Goal: Task Accomplishment & Management: Use online tool/utility

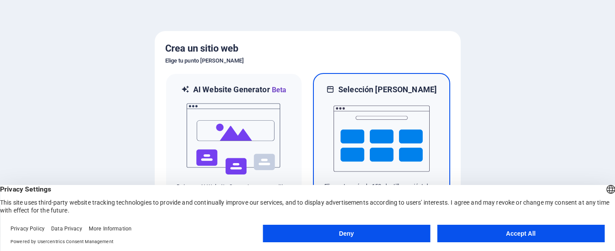
click at [358, 121] on img at bounding box center [381, 138] width 96 height 87
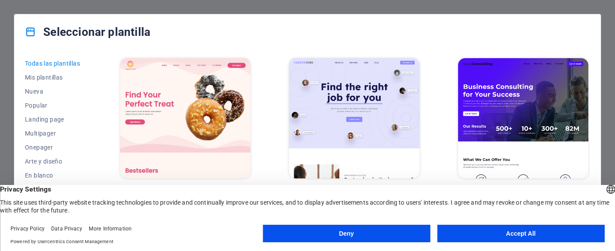
click at [472, 239] on button "Accept All" at bounding box center [520, 233] width 167 height 17
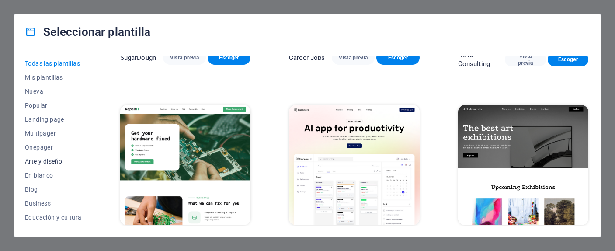
scroll to position [20, 0]
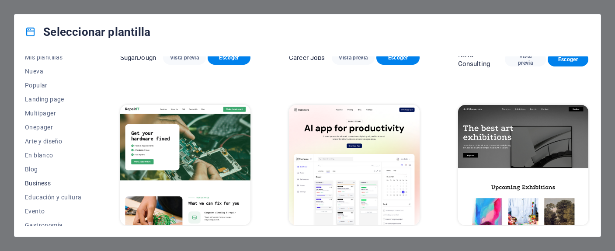
click at [45, 183] on span "Business" at bounding box center [53, 183] width 57 height 7
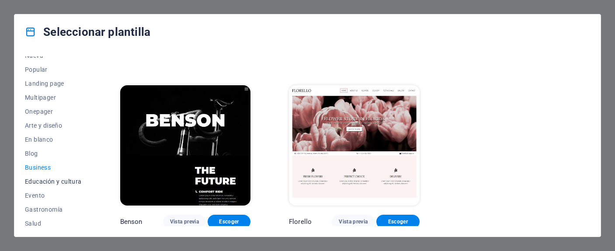
scroll to position [38, 0]
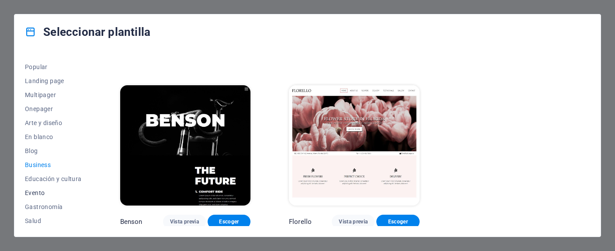
click at [43, 190] on span "Evento" at bounding box center [53, 192] width 57 height 7
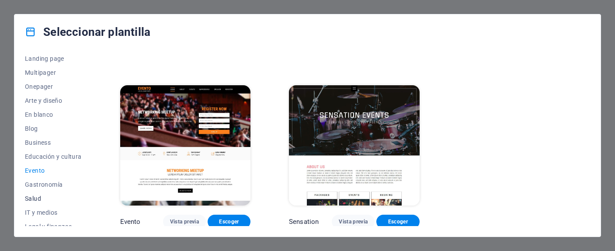
scroll to position [74, 0]
click at [46, 197] on span "IT y medios" at bounding box center [53, 199] width 57 height 7
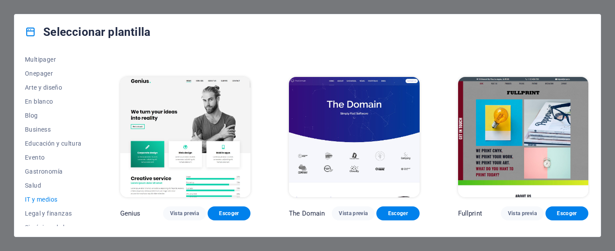
scroll to position [347, 0]
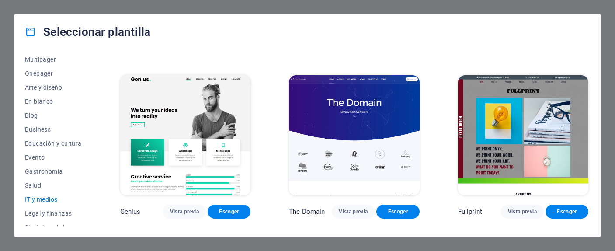
click at [226, 118] on img at bounding box center [185, 135] width 130 height 120
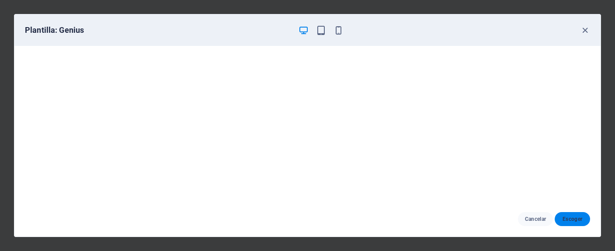
click at [563, 217] on span "Escoger" at bounding box center [572, 218] width 21 height 7
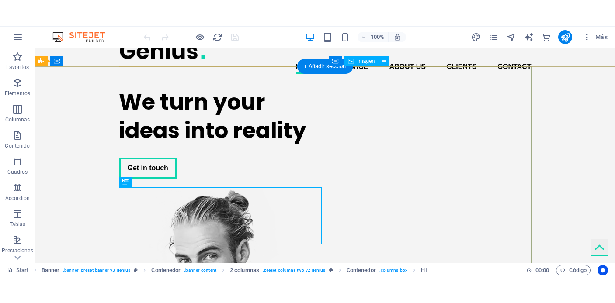
scroll to position [2, 0]
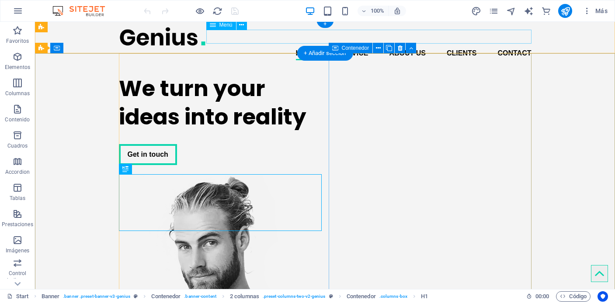
click at [304, 46] on nav "Home Service About us Clients Contact" at bounding box center [325, 53] width 413 height 14
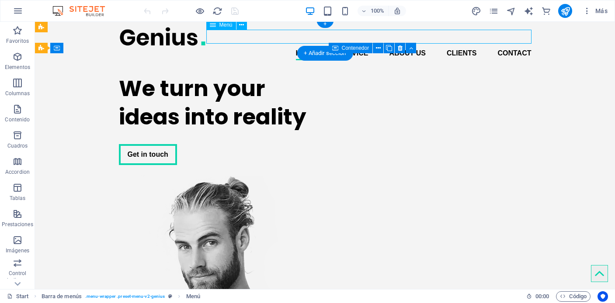
click at [306, 46] on nav "Home Service About us Clients Contact" at bounding box center [325, 53] width 413 height 14
click at [314, 46] on nav "Home Service About us Clients Contact" at bounding box center [325, 53] width 413 height 14
select select
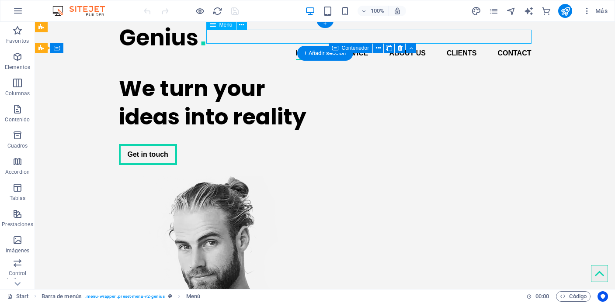
select select
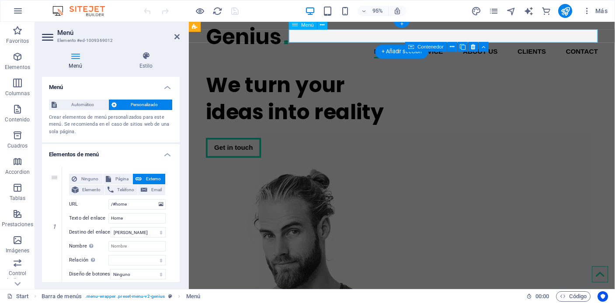
click at [397, 46] on nav "Home Service About us Clients Contact" at bounding box center [413, 53] width 413 height 14
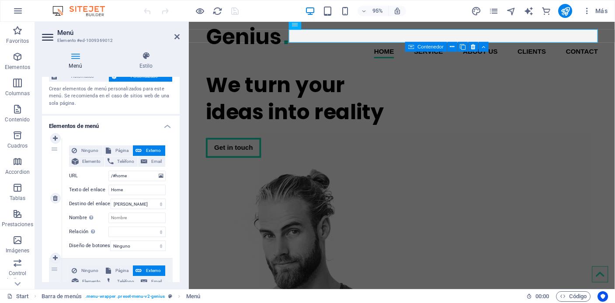
scroll to position [38, 0]
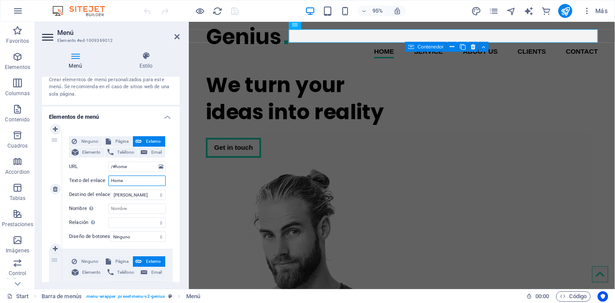
click at [124, 179] on input "Home" at bounding box center [136, 181] width 57 height 10
type input "Inicio"
select select
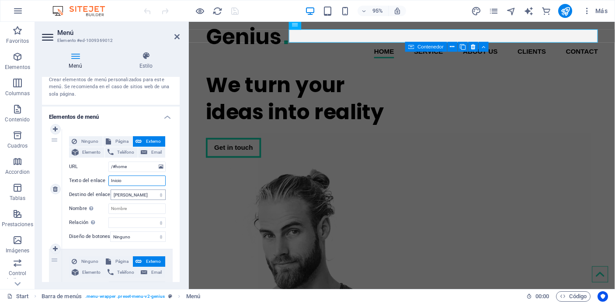
select select
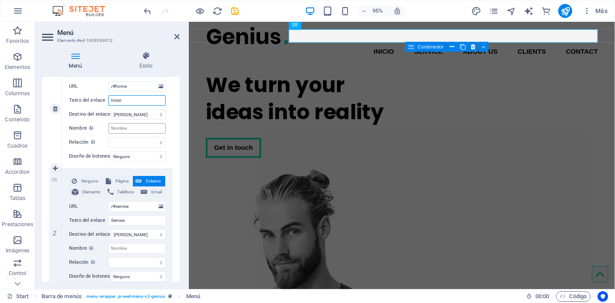
scroll to position [208, 0]
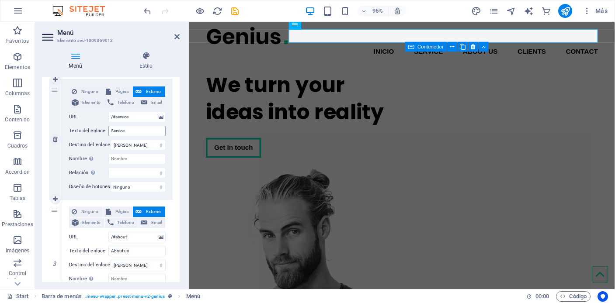
type input "Inicio"
click at [131, 129] on input "Service" at bounding box center [136, 131] width 57 height 10
type input "Po"
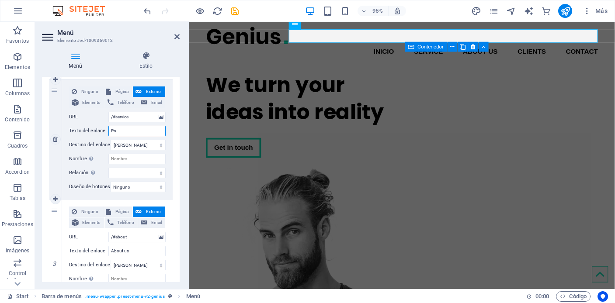
select select
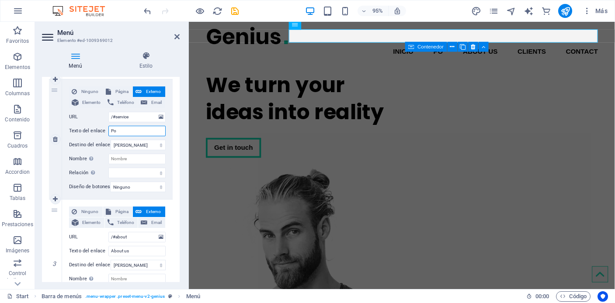
type input "P"
select select
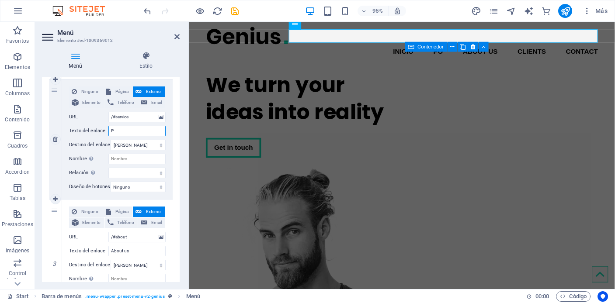
select select
type input "Productos"
select select
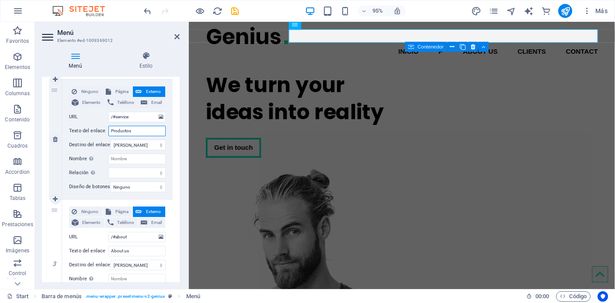
select select
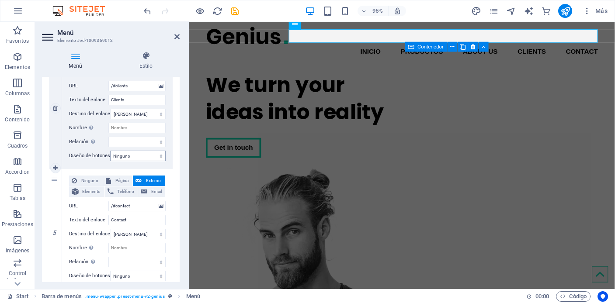
scroll to position [502, 0]
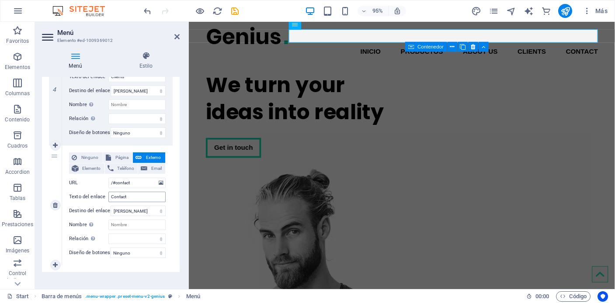
type input "Productos"
click at [135, 195] on input "Contact" at bounding box center [136, 197] width 57 height 10
type input "Contacto"
select select
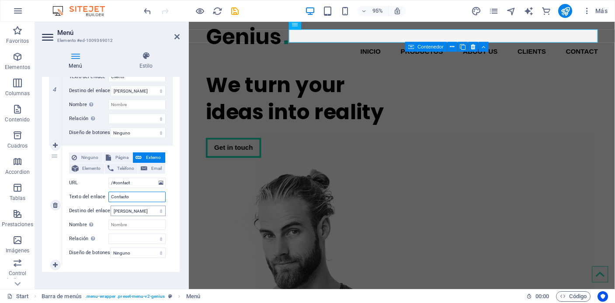
select select
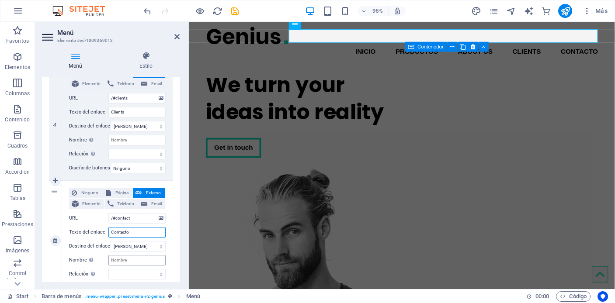
scroll to position [466, 0]
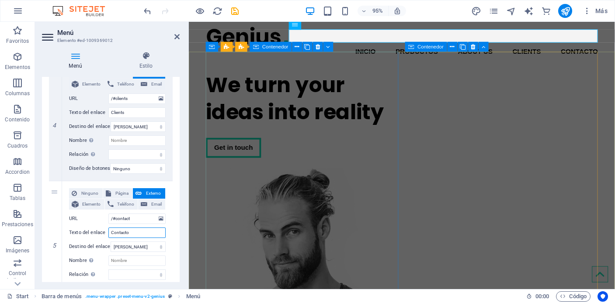
type input "Contacto"
click at [336, 134] on div "We turn your ideas into reality Get in touch" at bounding box center [308, 119] width 203 height 105
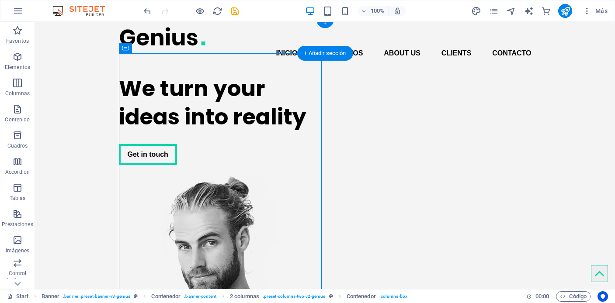
click at [160, 31] on div at bounding box center [325, 37] width 413 height 20
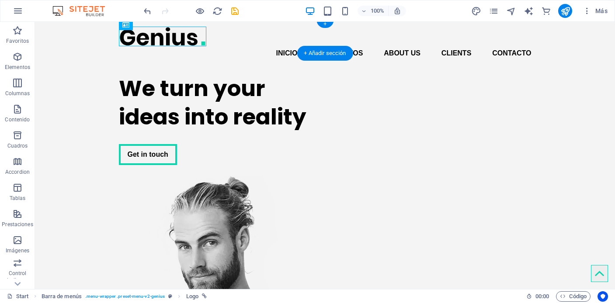
click at [161, 36] on div at bounding box center [325, 37] width 413 height 20
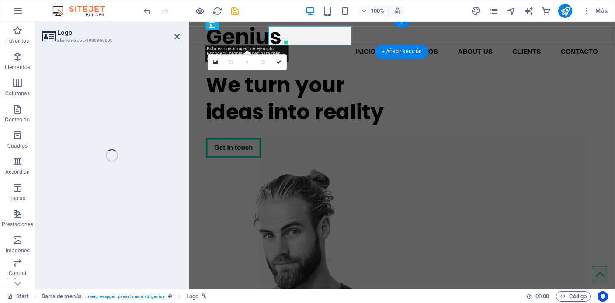
select select "px"
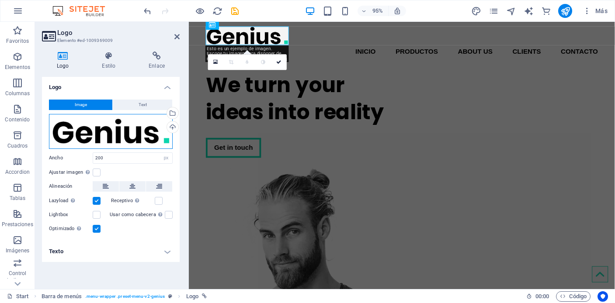
click at [120, 131] on div "Arrastra archivos aquí, haz clic para escoger archivos o selecciona archivos de…" at bounding box center [111, 131] width 124 height 35
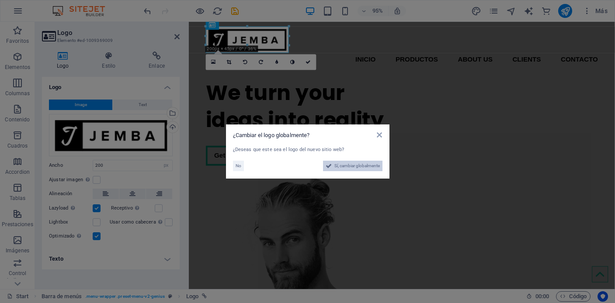
click at [355, 166] on span "Sí, cambiar globalmente" at bounding box center [356, 166] width 45 height 10
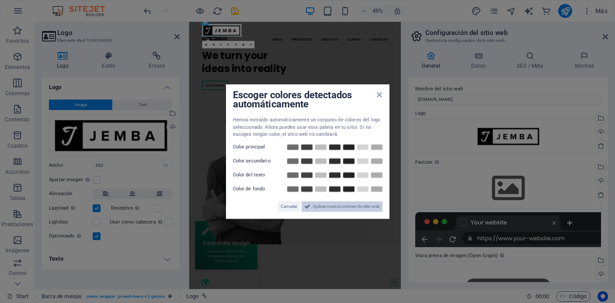
click at [343, 207] on span "Aplicar nuevos colores de sitio web" at bounding box center [346, 206] width 67 height 10
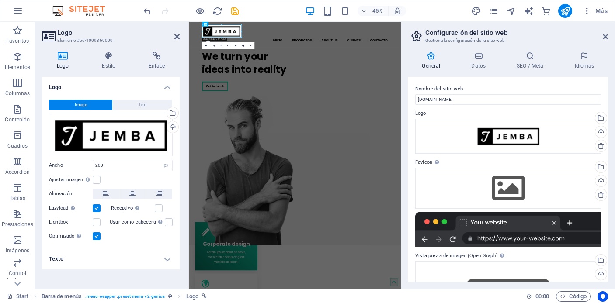
scroll to position [0, 0]
click at [603, 34] on icon at bounding box center [605, 36] width 5 height 7
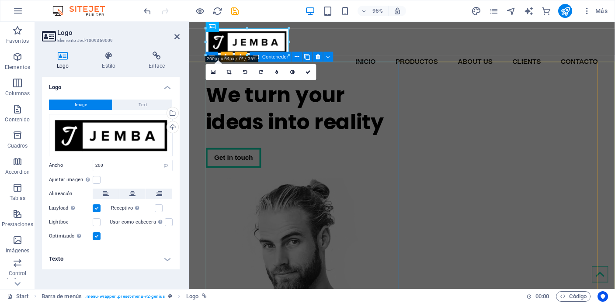
click at [348, 94] on div "We turn your ideas into reality Get in touch" at bounding box center [308, 130] width 203 height 105
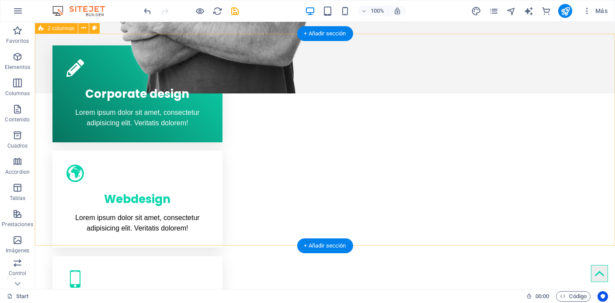
scroll to position [431, 0]
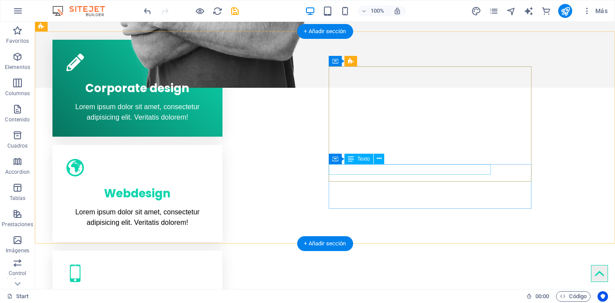
click at [374, 161] on button at bounding box center [379, 159] width 10 height 10
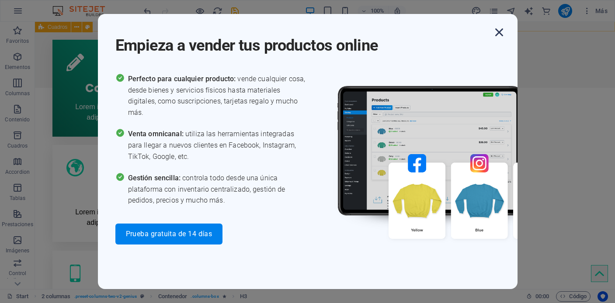
click at [500, 34] on icon "button" at bounding box center [499, 32] width 16 height 16
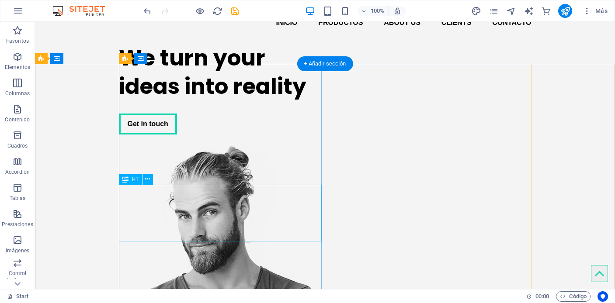
scroll to position [0, 0]
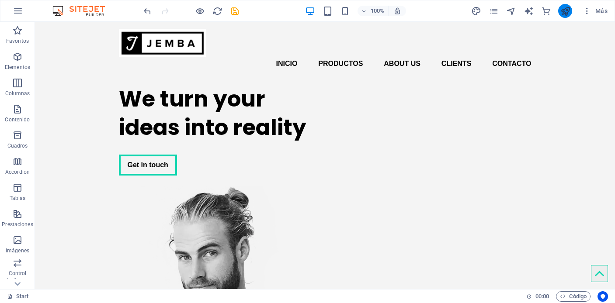
click at [567, 7] on icon "publish" at bounding box center [565, 11] width 10 height 10
checkbox input "false"
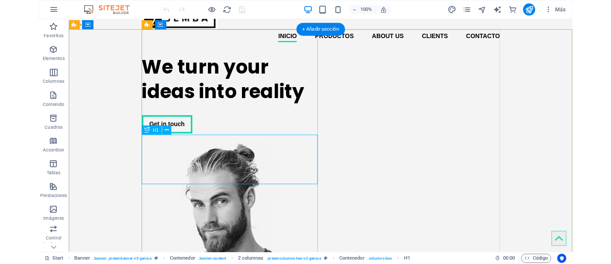
scroll to position [82, 0]
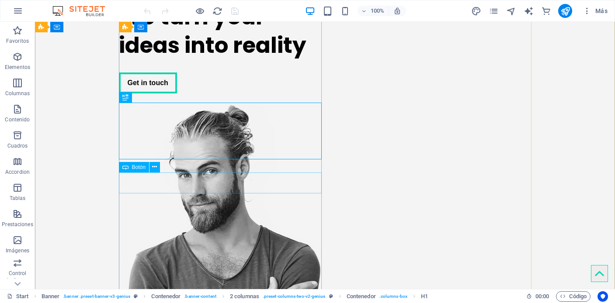
click at [155, 94] on div "Get in touch" at bounding box center [220, 83] width 203 height 21
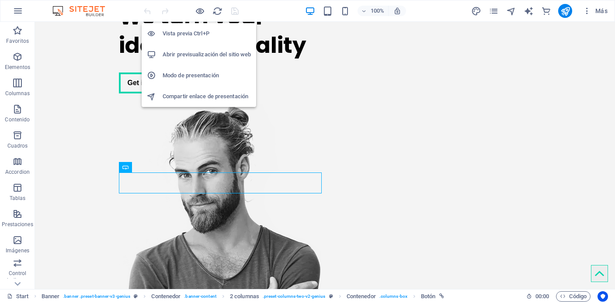
click at [194, 54] on h6 "Abrir previsualización del sitio web" at bounding box center [207, 54] width 88 height 10
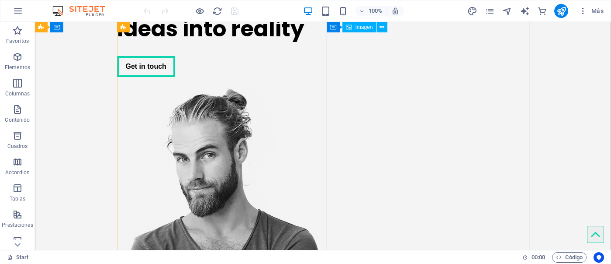
scroll to position [100, 0]
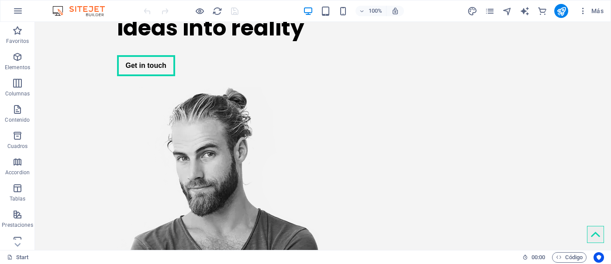
click at [92, 9] on img at bounding box center [83, 11] width 66 height 10
click at [84, 12] on img at bounding box center [83, 11] width 66 height 10
click at [18, 34] on icon "button" at bounding box center [17, 30] width 10 height 10
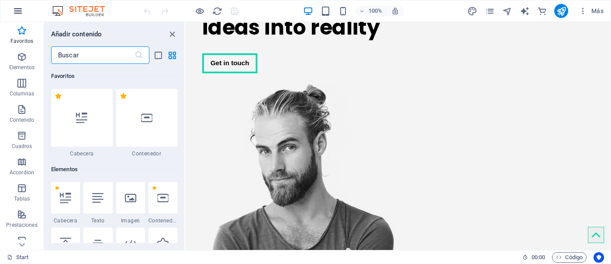
click at [20, 12] on icon "button" at bounding box center [18, 11] width 10 height 10
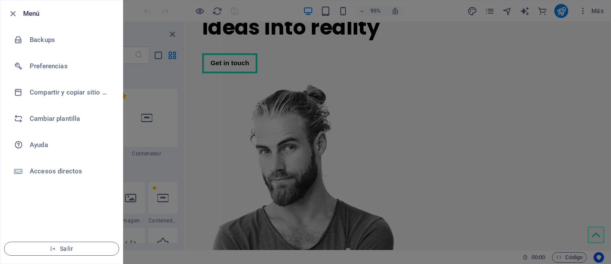
click at [18, 11] on div at bounding box center [15, 13] width 16 height 10
click at [11, 13] on icon "button" at bounding box center [13, 14] width 10 height 10
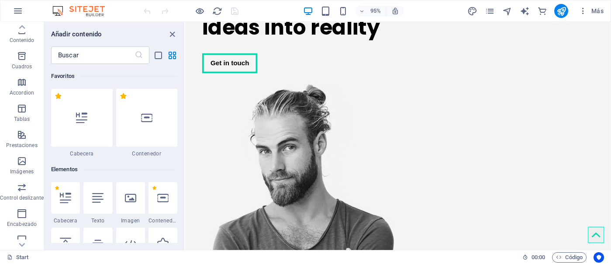
scroll to position [124, 0]
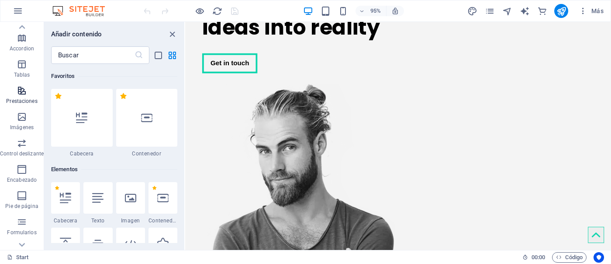
click at [23, 94] on icon "button" at bounding box center [22, 90] width 10 height 10
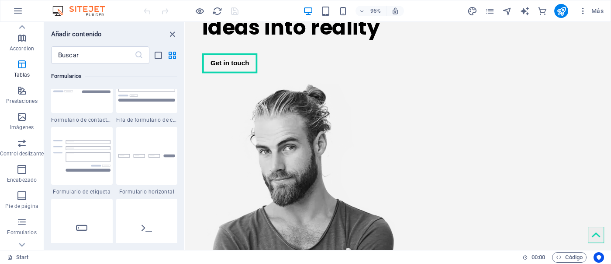
scroll to position [6453, 0]
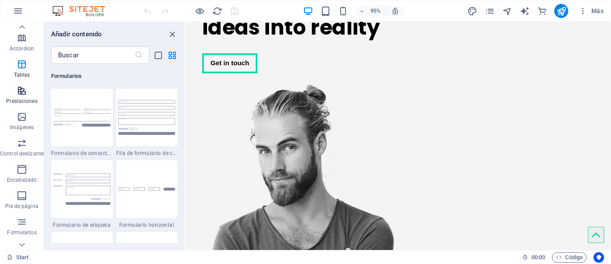
click at [28, 90] on span "Prestaciones" at bounding box center [22, 95] width 44 height 21
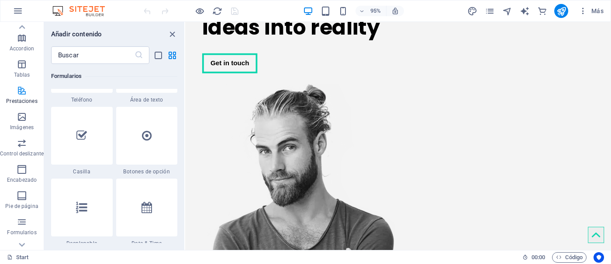
scroll to position [6793, 0]
click at [28, 117] on span "Imágenes" at bounding box center [22, 121] width 44 height 21
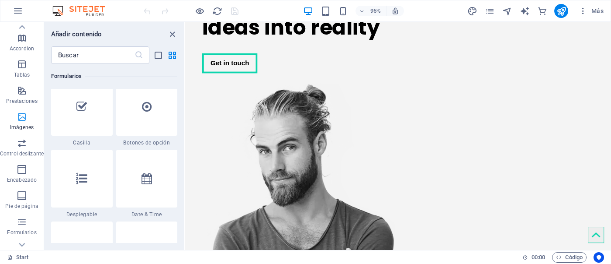
scroll to position [8948, 0]
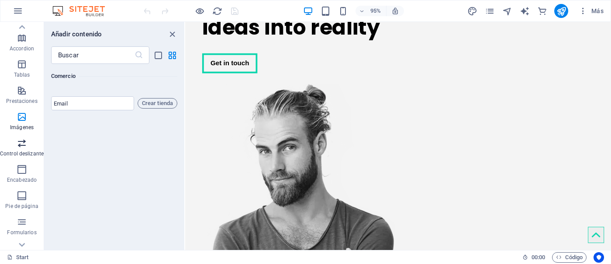
click at [23, 142] on icon "button" at bounding box center [22, 143] width 10 height 10
click at [24, 150] on p "Control deslizante" at bounding box center [22, 153] width 44 height 7
click at [22, 167] on icon "button" at bounding box center [22, 169] width 10 height 10
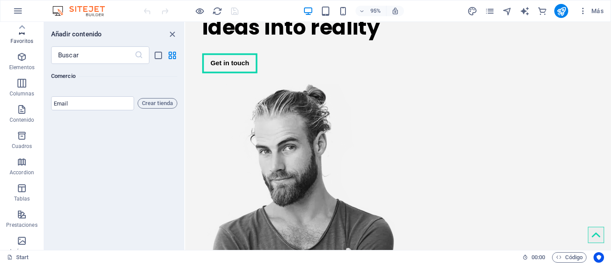
scroll to position [0, 0]
click at [21, 11] on icon "button" at bounding box center [18, 11] width 10 height 10
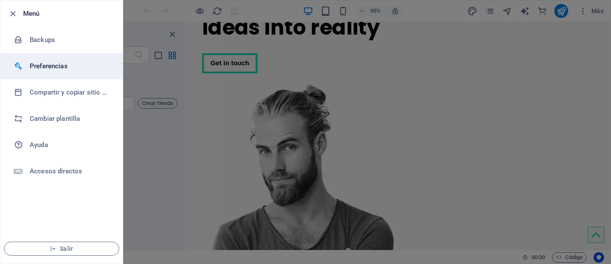
click at [49, 58] on li "Preferencias" at bounding box center [61, 66] width 122 height 26
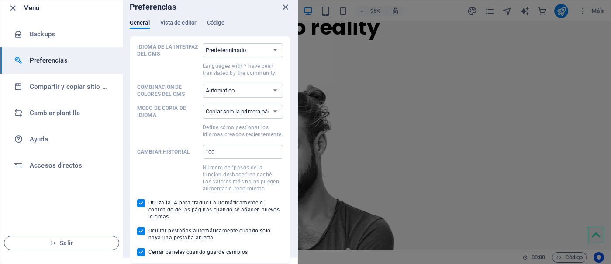
scroll to position [6, 0]
click at [173, 21] on span "Vista de editor" at bounding box center [178, 23] width 36 height 12
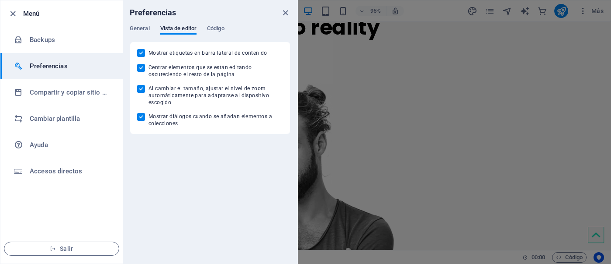
click at [214, 19] on div "Preferencias" at bounding box center [210, 12] width 175 height 24
click at [214, 23] on span "Código" at bounding box center [215, 29] width 17 height 12
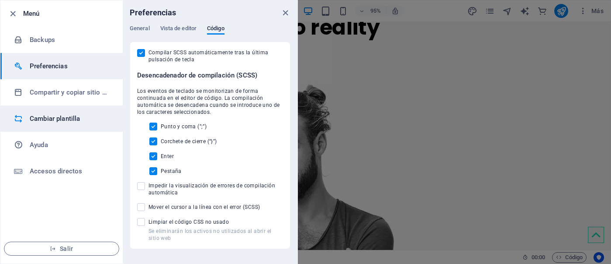
click at [55, 118] on h6 "Cambiar plantilla" at bounding box center [70, 118] width 81 height 10
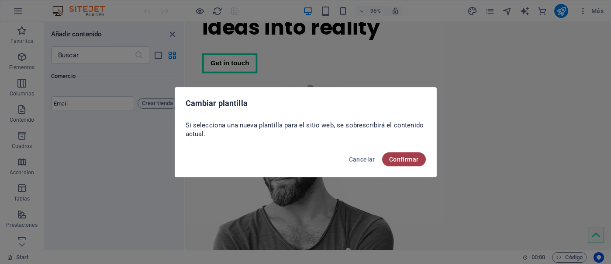
click at [410, 160] on span "Confirmar" at bounding box center [404, 159] width 30 height 7
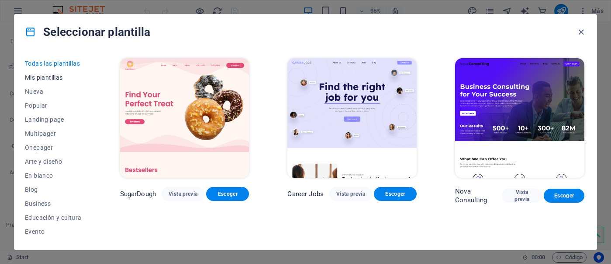
click at [51, 77] on span "Mis plantillas" at bounding box center [53, 77] width 57 height 7
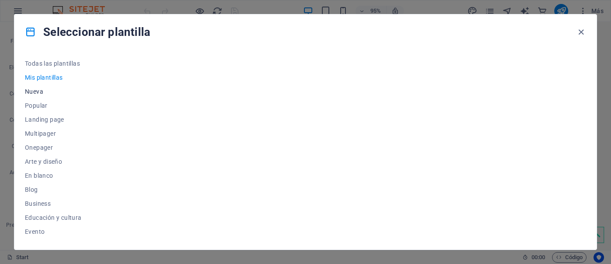
click at [36, 88] on span "Nueva" at bounding box center [53, 91] width 57 height 7
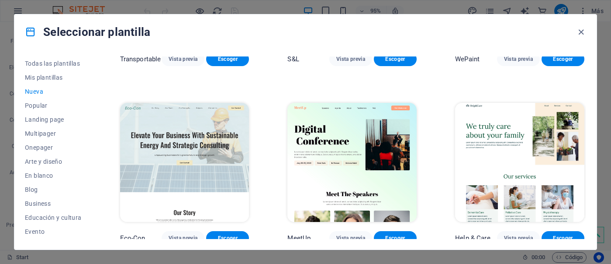
scroll to position [861, 0]
click at [44, 104] on span "Popular" at bounding box center [53, 105] width 57 height 7
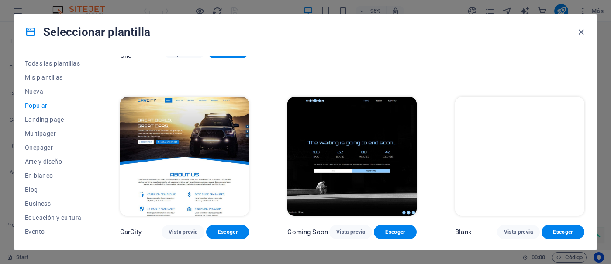
scroll to position [864, 0]
click at [49, 114] on button "Landing page" at bounding box center [53, 119] width 57 height 14
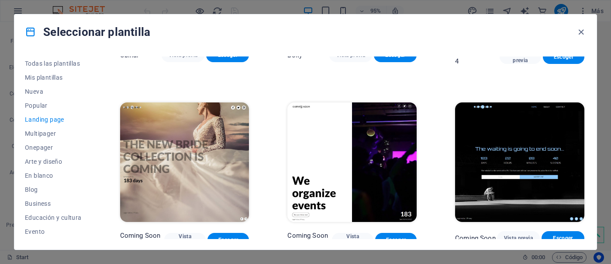
scroll to position [1391, 0]
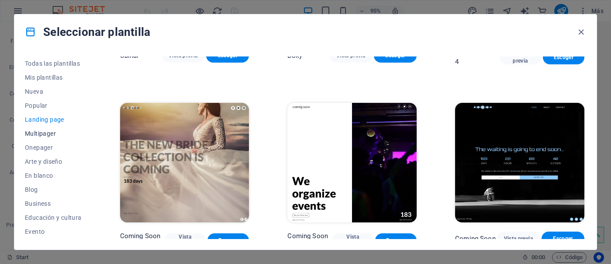
click at [45, 133] on span "Multipager" at bounding box center [53, 133] width 57 height 7
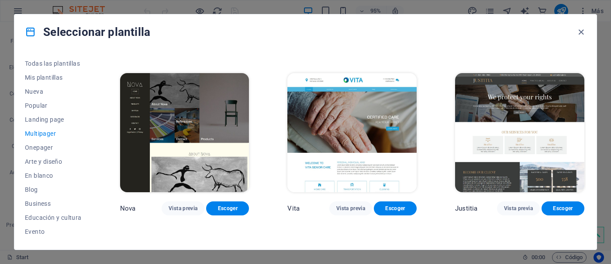
scroll to position [3815, 0]
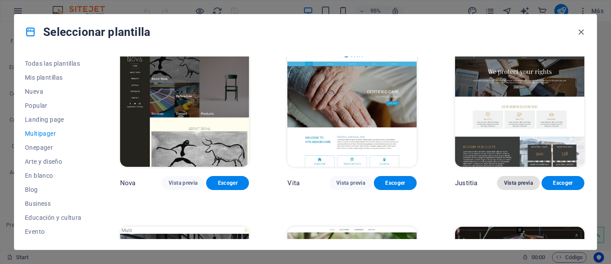
click at [513, 179] on span "Vista previa" at bounding box center [518, 182] width 29 height 7
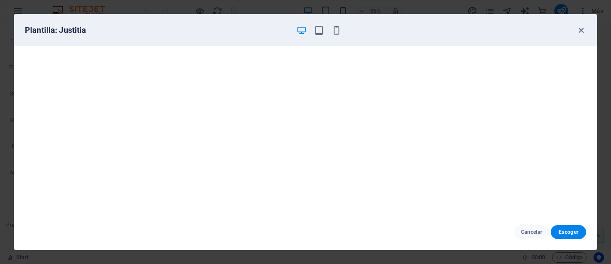
scroll to position [2, 0]
click at [522, 228] on span "Cancelar" at bounding box center [531, 231] width 21 height 7
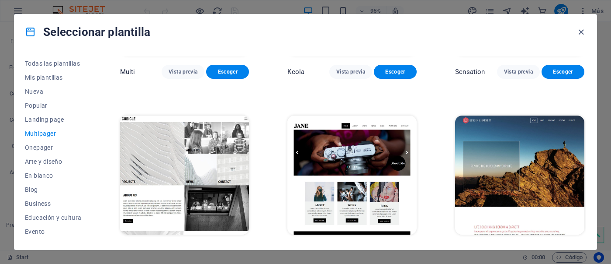
scroll to position [4104, 0]
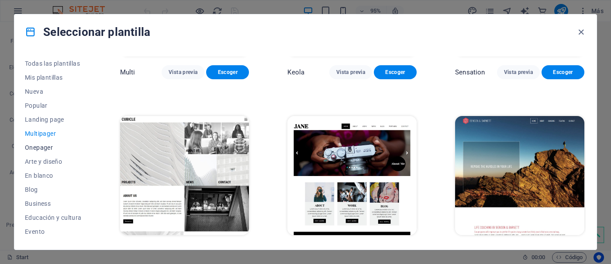
click at [46, 145] on span "Onepager" at bounding box center [53, 147] width 57 height 7
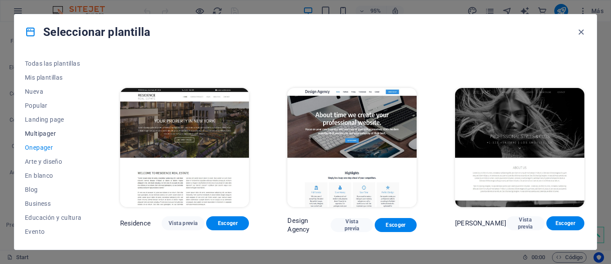
click at [40, 135] on span "Multipager" at bounding box center [53, 133] width 57 height 7
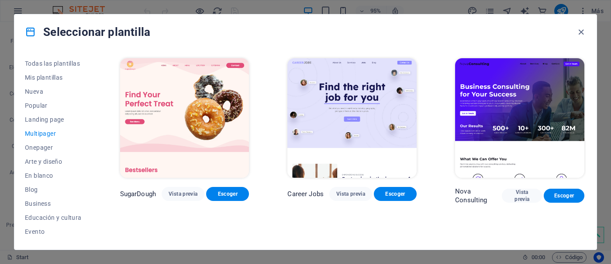
scroll to position [0, 0]
click at [54, 162] on span "Arte y diseño" at bounding box center [53, 161] width 57 height 7
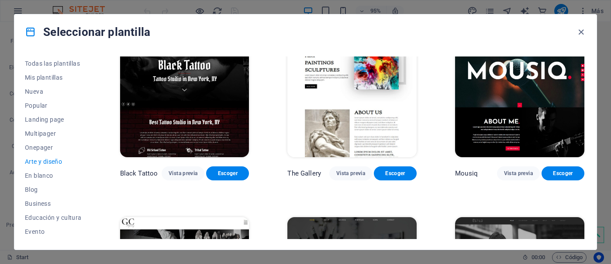
scroll to position [383, 0]
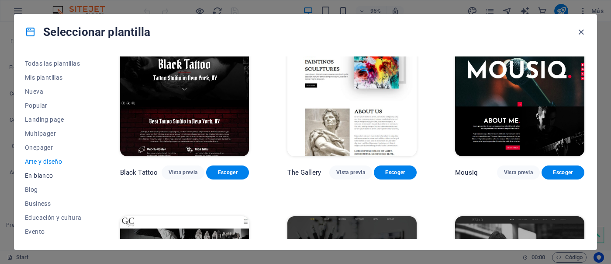
click at [41, 178] on span "En blanco" at bounding box center [53, 175] width 57 height 7
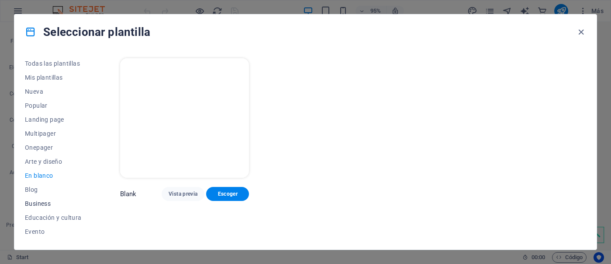
click at [38, 201] on span "Business" at bounding box center [53, 203] width 57 height 7
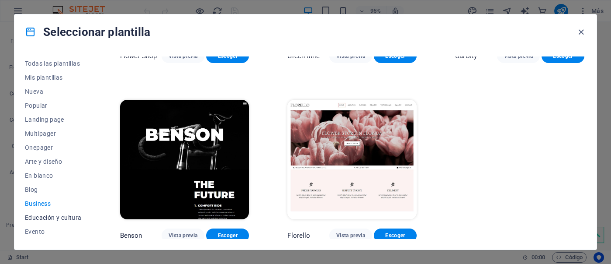
scroll to position [21, 0]
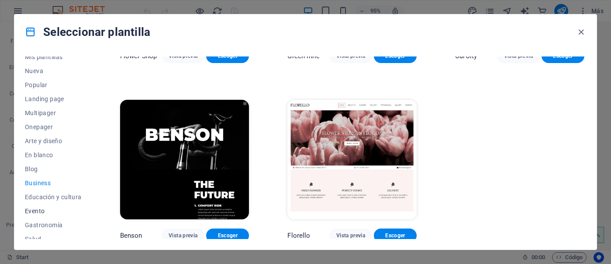
click at [44, 213] on span "Evento" at bounding box center [53, 210] width 57 height 7
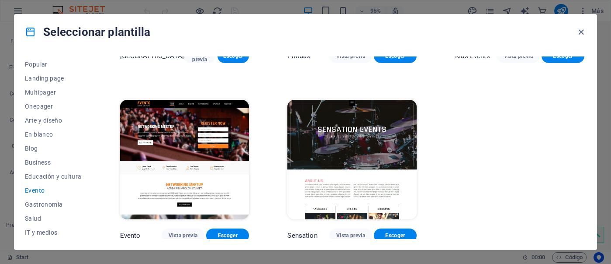
scroll to position [45, 0]
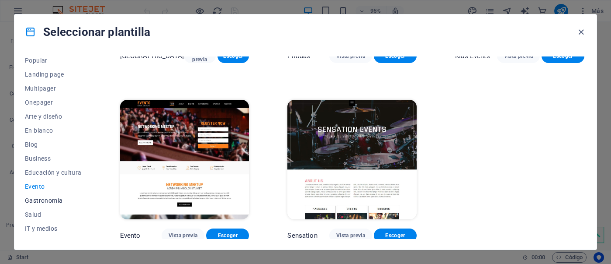
click at [56, 201] on span "Gastronomía" at bounding box center [53, 200] width 57 height 7
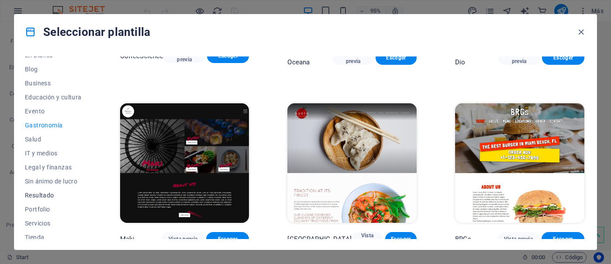
scroll to position [124, 0]
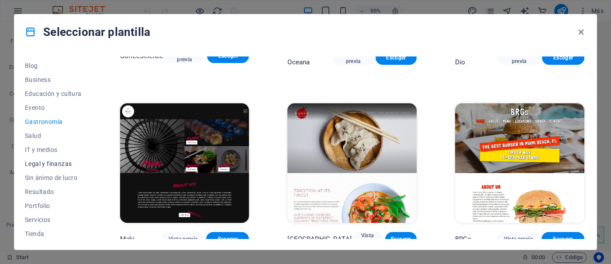
click at [48, 163] on span "Legal y finanzas" at bounding box center [53, 163] width 57 height 7
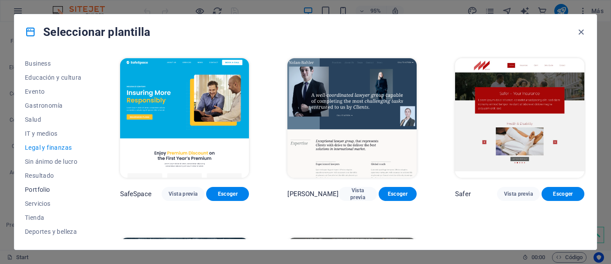
scroll to position [146, 0]
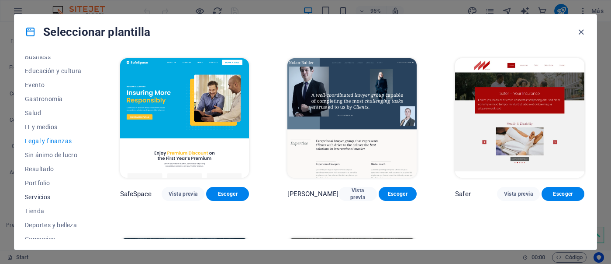
click at [57, 198] on span "Servicios" at bounding box center [53, 196] width 57 height 7
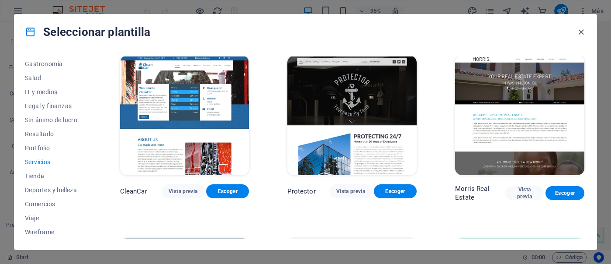
scroll to position [181, 0]
click at [44, 174] on span "Tienda" at bounding box center [53, 175] width 57 height 7
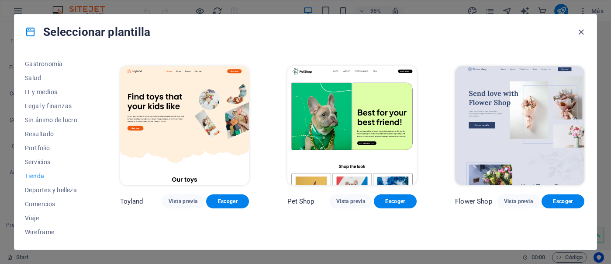
scroll to position [174, 0]
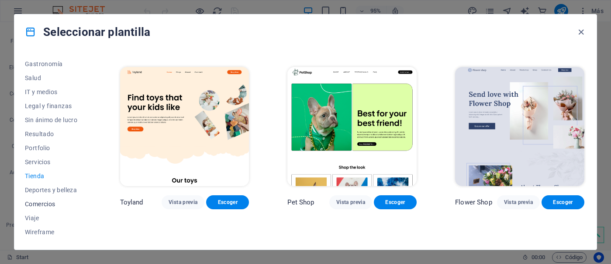
click at [40, 206] on span "Comercios" at bounding box center [53, 203] width 57 height 7
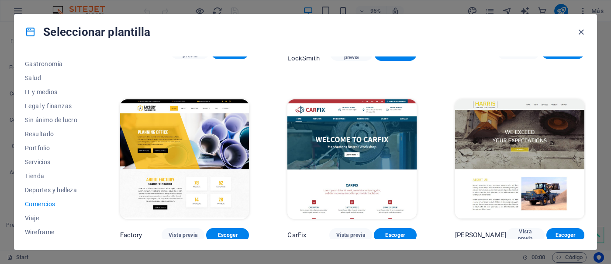
scroll to position [320, 0]
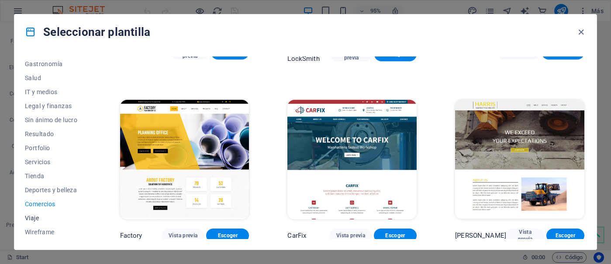
click at [34, 215] on span "Viaje" at bounding box center [53, 217] width 57 height 7
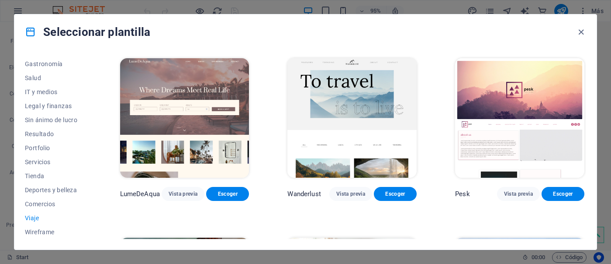
scroll to position [0, 0]
click at [41, 230] on span "Wireframe" at bounding box center [53, 231] width 57 height 7
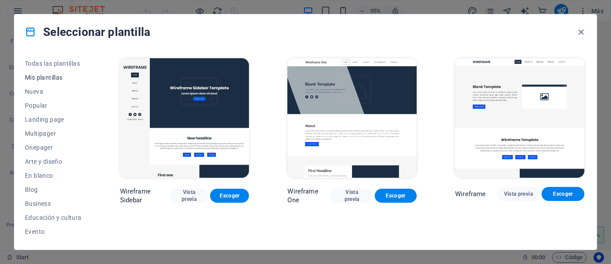
click at [49, 78] on span "Mis plantillas" at bounding box center [53, 77] width 57 height 7
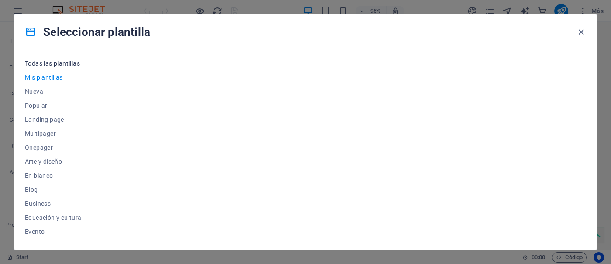
click at [54, 62] on span "Todas las plantillas" at bounding box center [53, 63] width 57 height 7
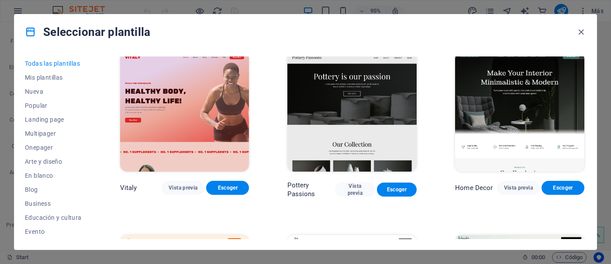
scroll to position [382, 0]
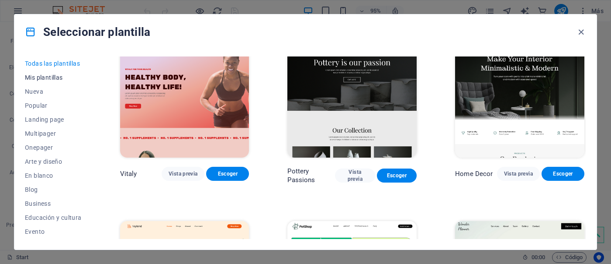
click at [44, 73] on button "Mis plantillas" at bounding box center [53, 77] width 57 height 14
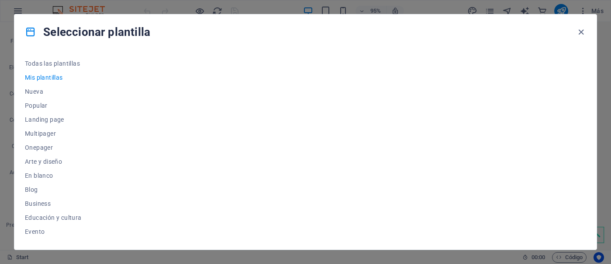
scroll to position [0, 0]
click at [49, 83] on button "Mis plantillas" at bounding box center [53, 77] width 57 height 14
click at [39, 90] on span "Nueva" at bounding box center [53, 91] width 57 height 7
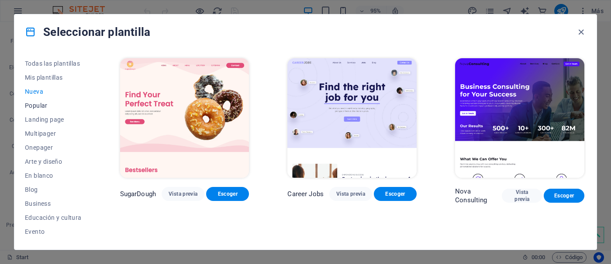
click at [35, 110] on button "Popular" at bounding box center [53, 105] width 57 height 14
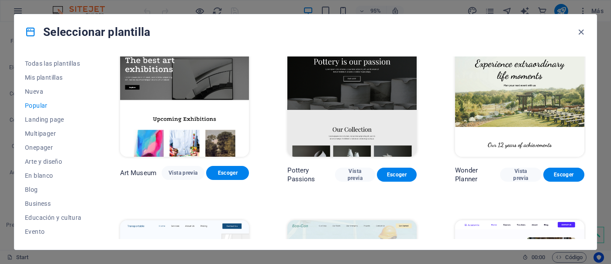
scroll to position [137, 0]
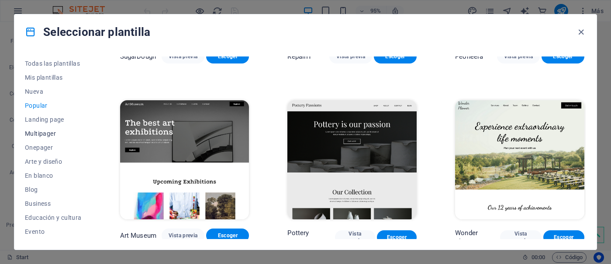
click at [45, 133] on span "Multipager" at bounding box center [53, 133] width 57 height 7
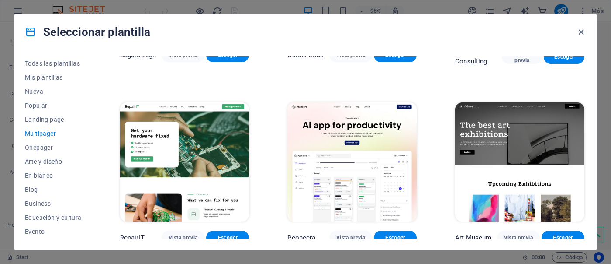
scroll to position [183, 0]
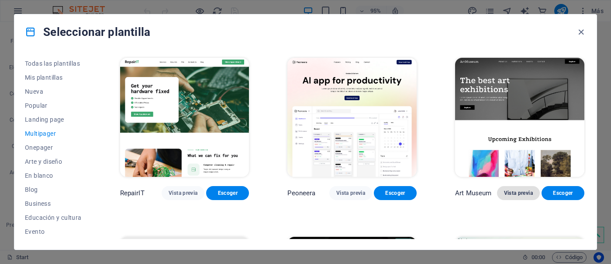
click at [517, 189] on span "Vista previa" at bounding box center [518, 192] width 29 height 7
